Goal: Information Seeking & Learning: Learn about a topic

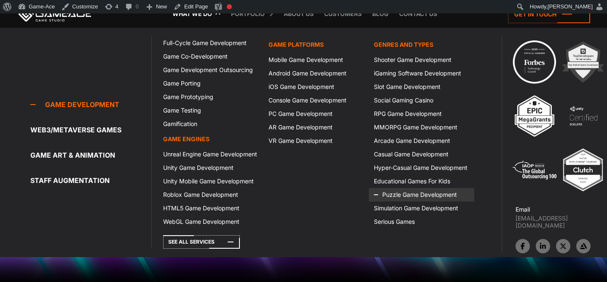
click at [412, 195] on link "Puzzle Game Development" at bounding box center [421, 194] width 105 height 13
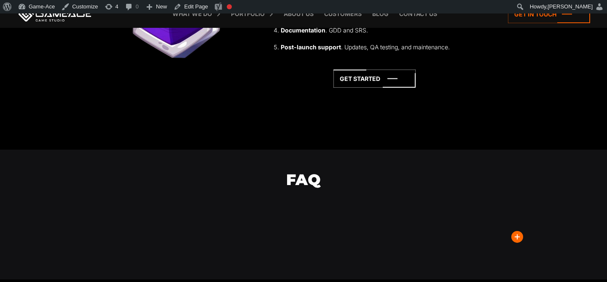
scroll to position [2114, 0]
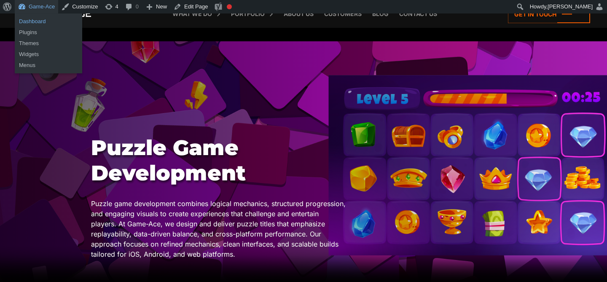
click at [36, 19] on link "Dashboard" at bounding box center [48, 21] width 67 height 11
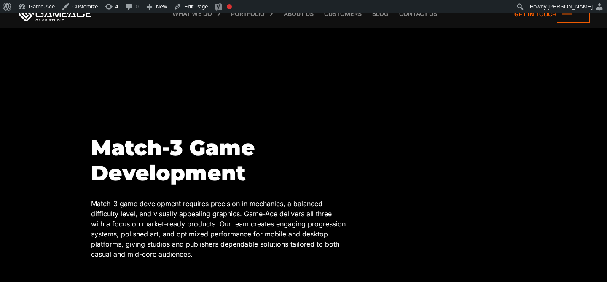
click at [346, 153] on div "Match-3 Game Development Match-3 game development requires precision in mechani…" at bounding box center [303, 228] width 425 height 186
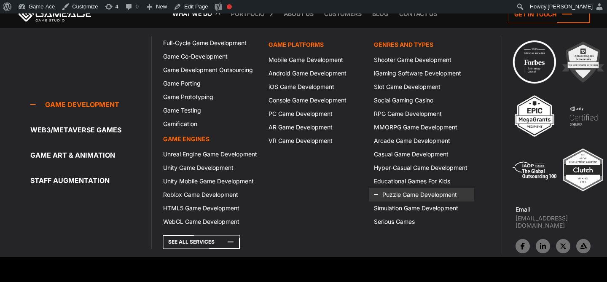
click at [410, 192] on link "Puzzle Game Development" at bounding box center [421, 194] width 105 height 13
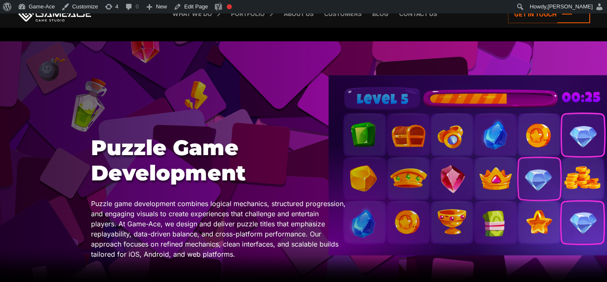
click at [204, 7] on link "Edit Page" at bounding box center [190, 6] width 41 height 13
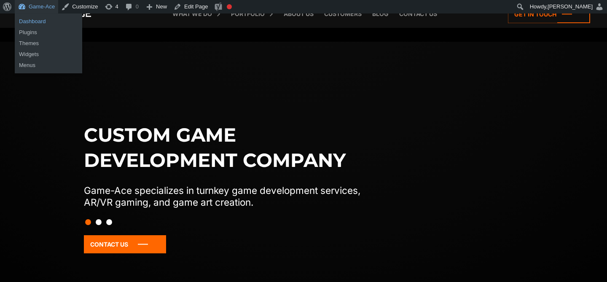
click at [37, 21] on link "Dashboard" at bounding box center [48, 21] width 67 height 11
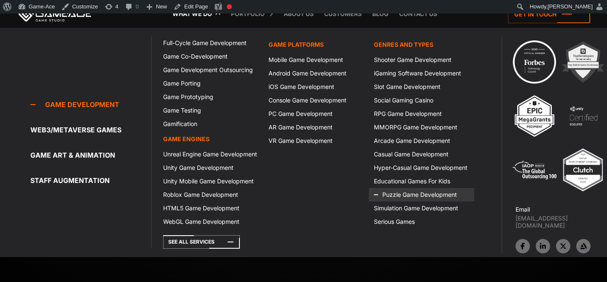
click at [402, 194] on link "Puzzle Game Development" at bounding box center [421, 194] width 105 height 13
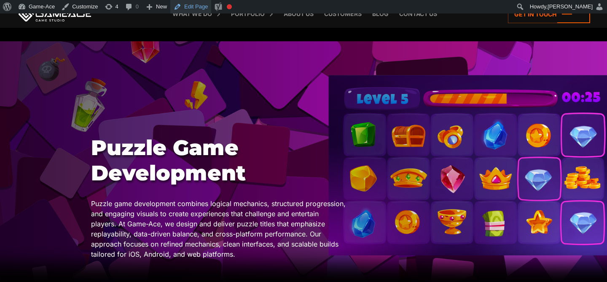
click at [197, 8] on link "Edit Page" at bounding box center [190, 6] width 41 height 13
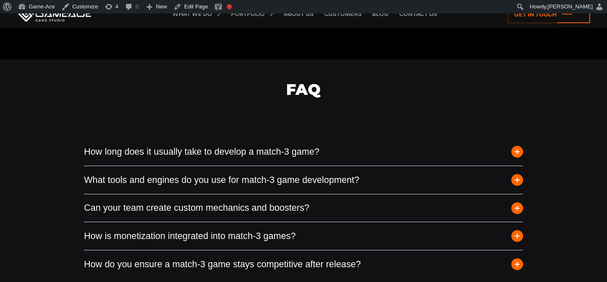
scroll to position [2232, 0]
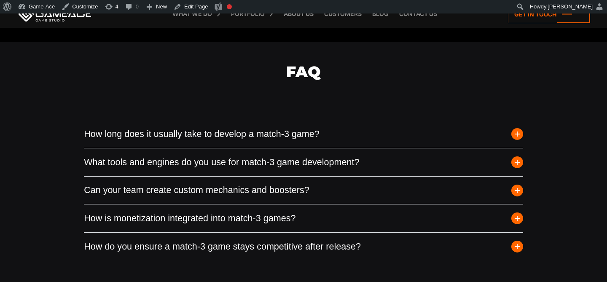
click at [517, 134] on span "button" at bounding box center [517, 134] width 12 height 12
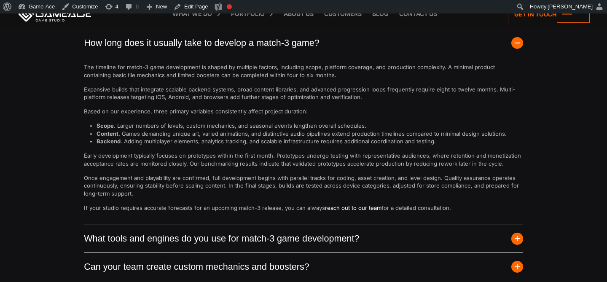
scroll to position [2324, 0]
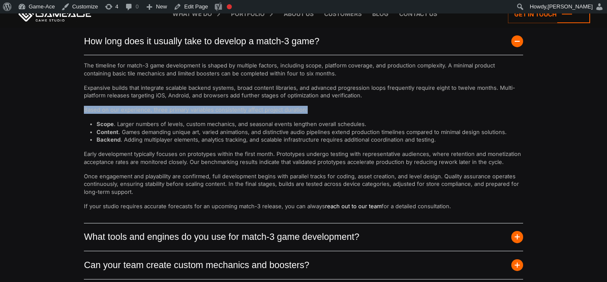
drag, startPoint x: 309, startPoint y: 110, endPoint x: 83, endPoint y: 113, distance: 225.5
click at [82, 112] on div "FAQ How long does it usually take to develop a match-3 game? The timeline for m…" at bounding box center [303, 142] width 448 height 386
copy p "Based on our experience, three primary variables consistently affect project du…"
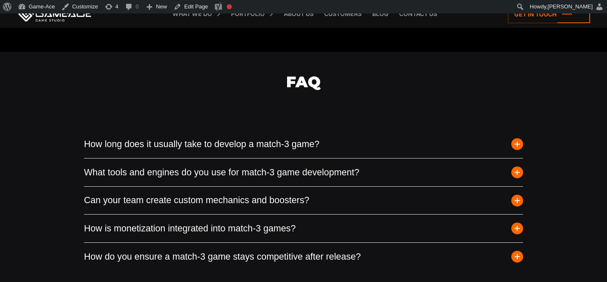
scroll to position [2256, 0]
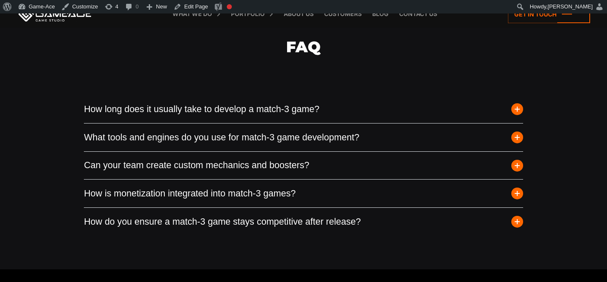
click at [517, 103] on span "button" at bounding box center [517, 109] width 12 height 12
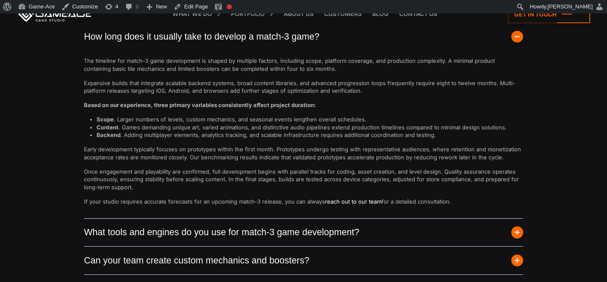
scroll to position [2403, 0]
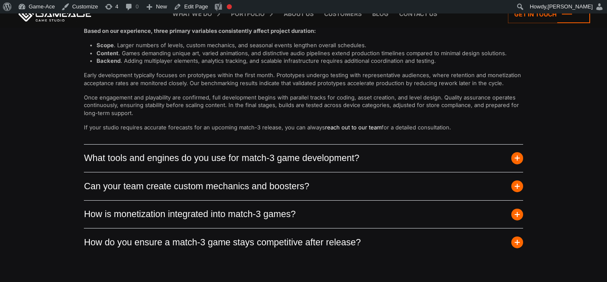
click at [520, 157] on span "button" at bounding box center [517, 158] width 12 height 12
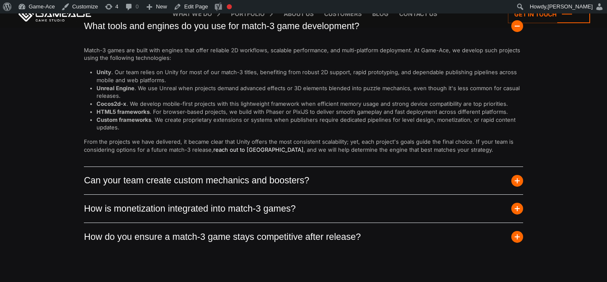
scroll to position [2361, 0]
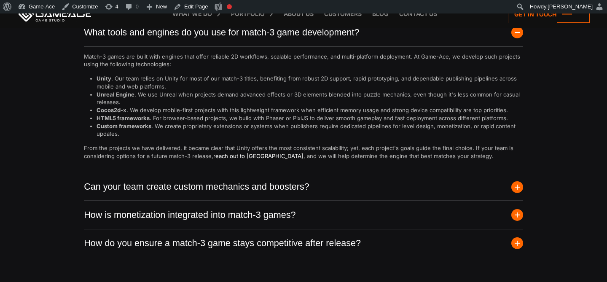
click at [516, 186] on span "button" at bounding box center [517, 187] width 12 height 12
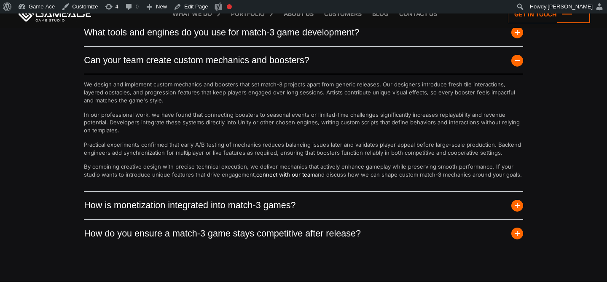
click at [517, 205] on span "button" at bounding box center [517, 206] width 12 height 12
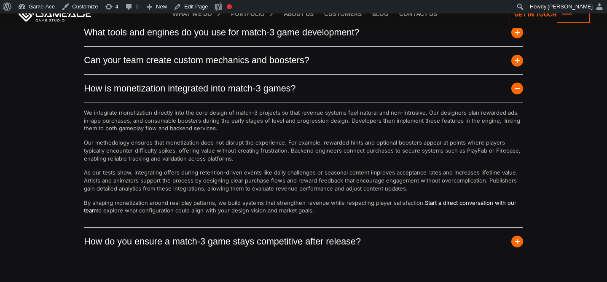
click at [513, 244] on span "button" at bounding box center [517, 242] width 12 height 12
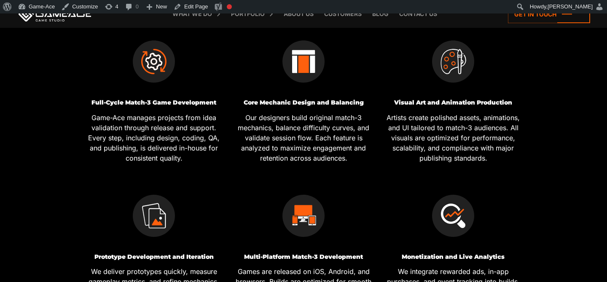
scroll to position [0, 0]
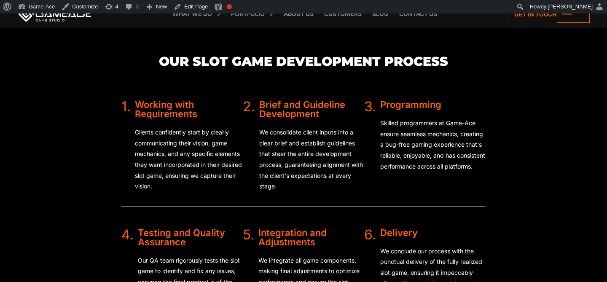
scroll to position [2183, 0]
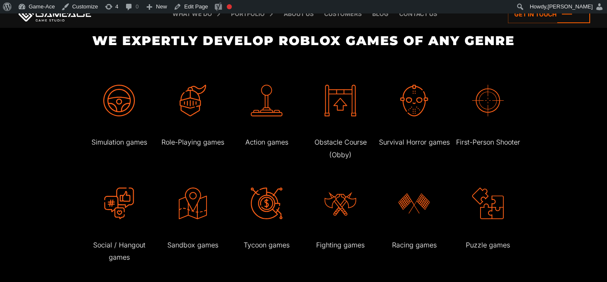
scroll to position [1508, 0]
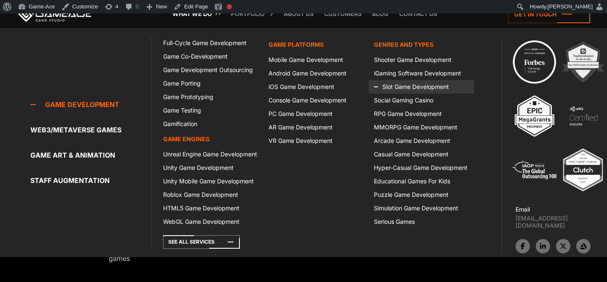
click at [402, 88] on link "Slot Game Development" at bounding box center [421, 86] width 105 height 13
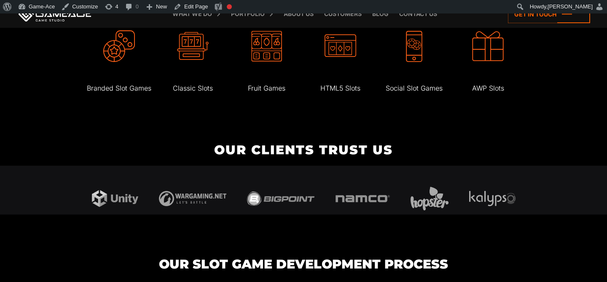
scroll to position [1952, 0]
